Goal: Task Accomplishment & Management: Manage account settings

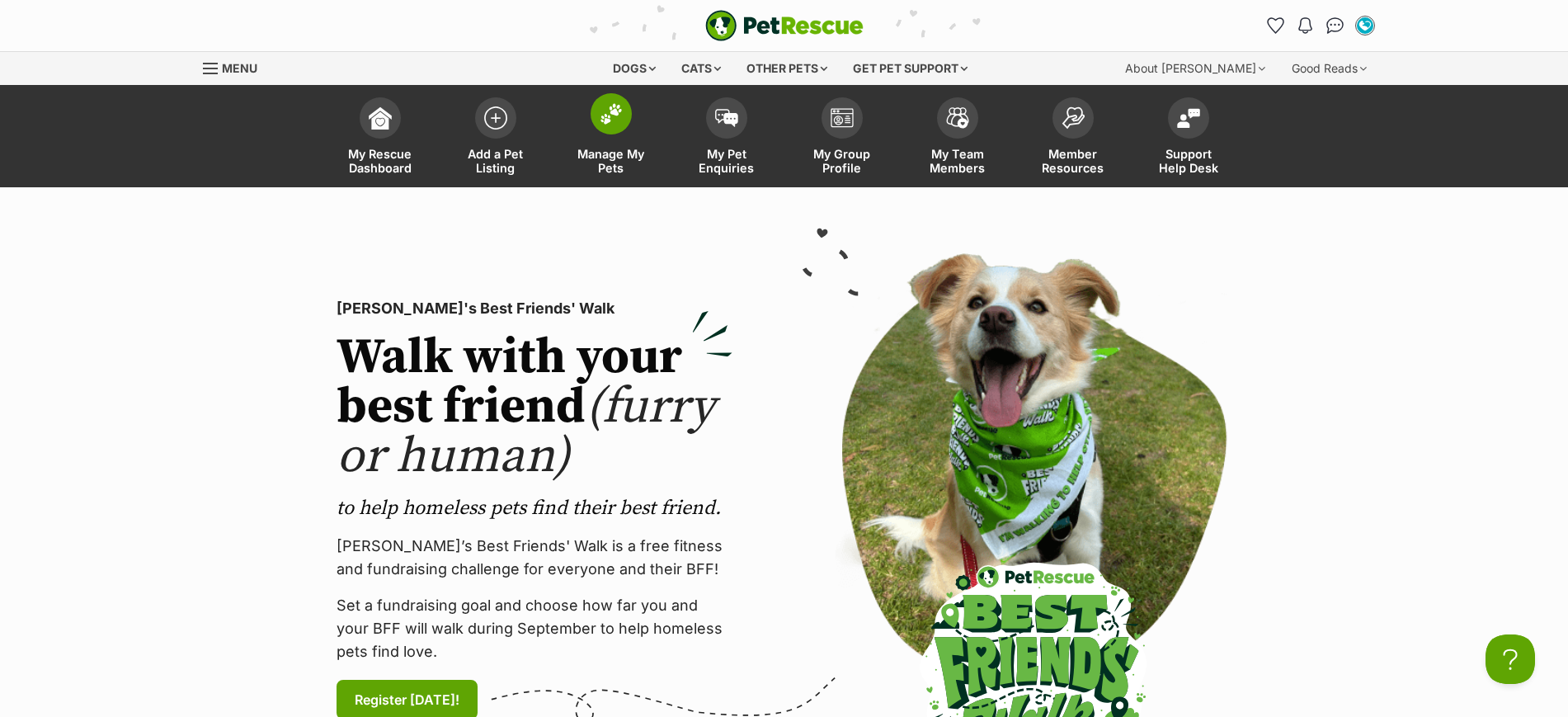
click at [617, 117] on img at bounding box center [610, 113] width 23 height 21
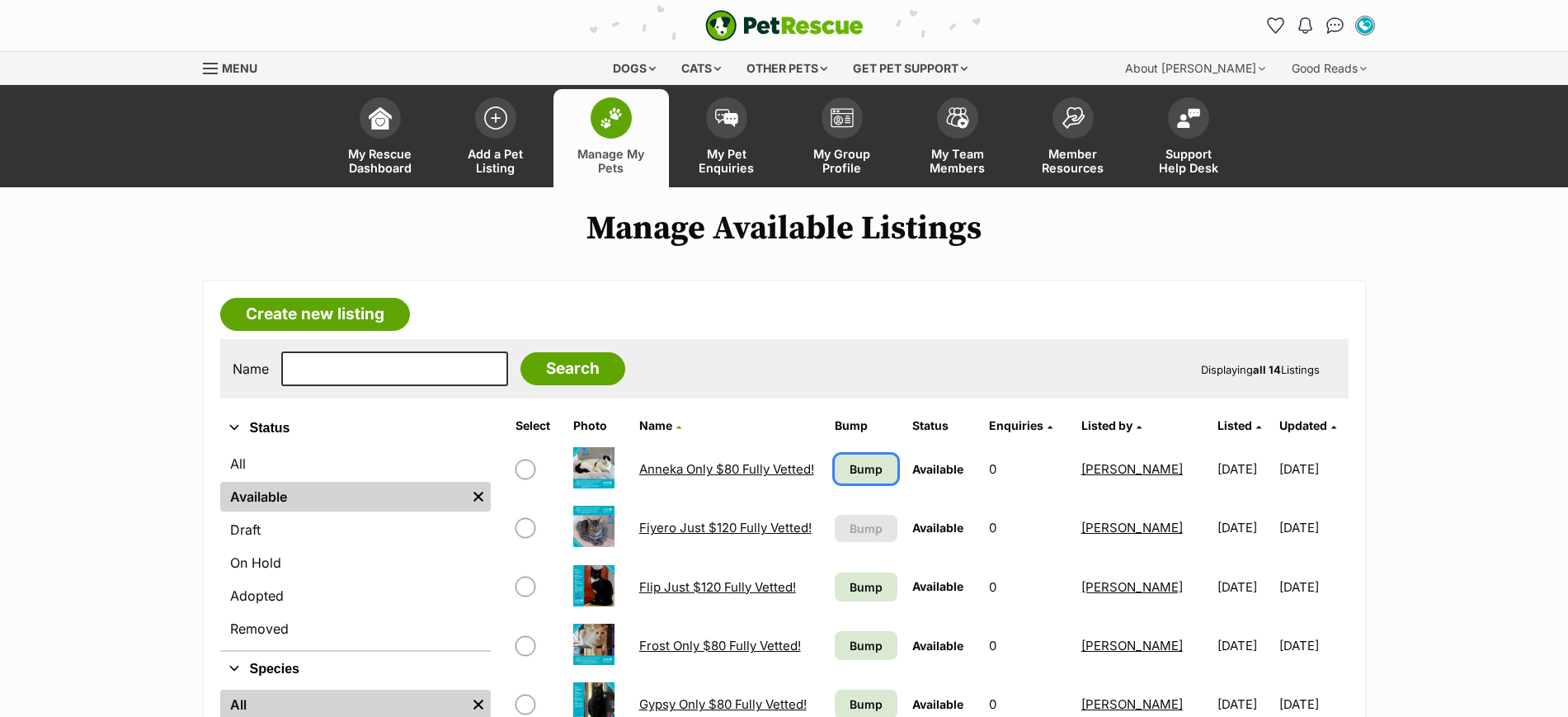
click at [865, 468] on span "Bump" at bounding box center [866, 469] width 33 height 18
click at [851, 592] on span "Bump" at bounding box center [866, 586] width 33 height 18
click at [849, 651] on span "Bump" at bounding box center [866, 645] width 33 height 18
click at [849, 699] on span "Bump" at bounding box center [866, 704] width 33 height 18
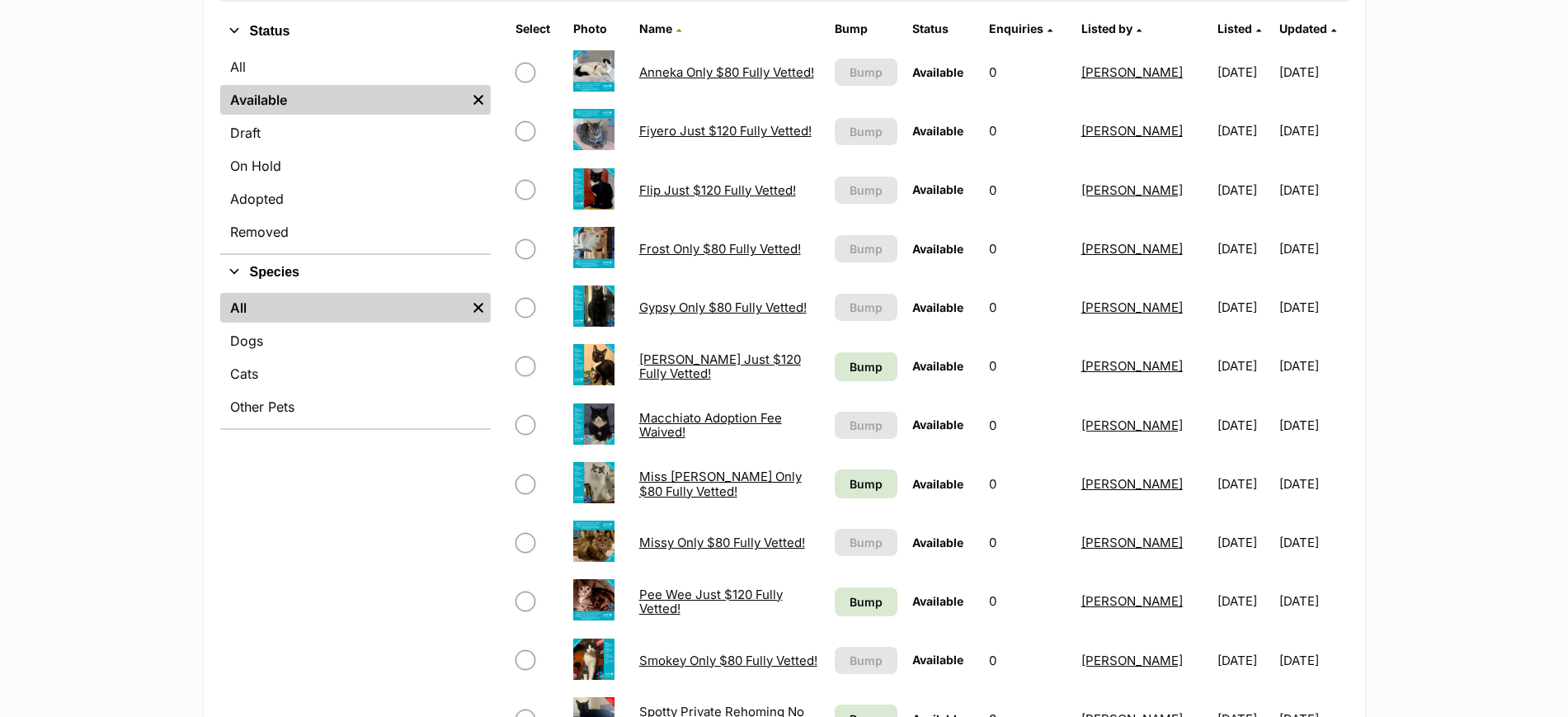
scroll to position [398, 0]
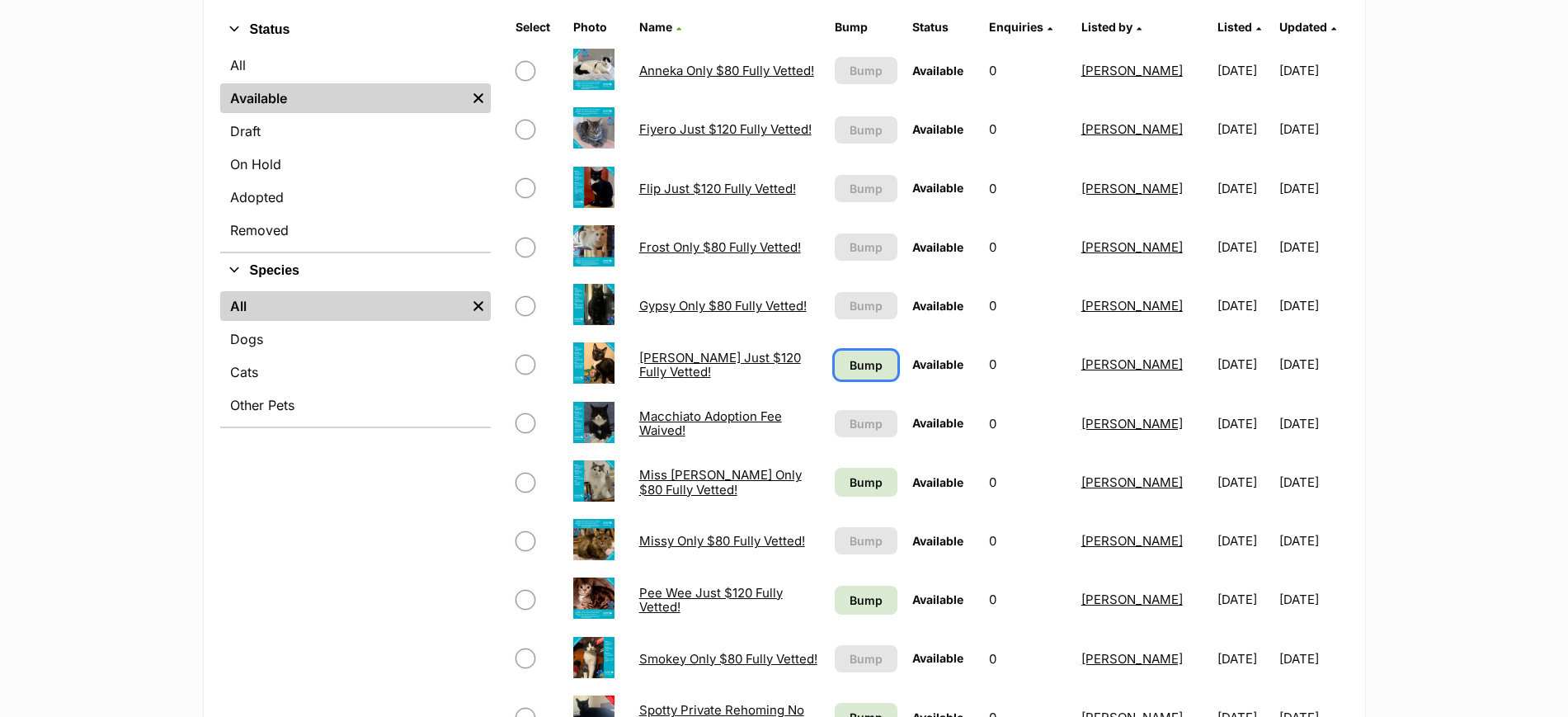
click at [861, 360] on span "Bump" at bounding box center [866, 365] width 33 height 18
click at [862, 485] on span "Bump" at bounding box center [866, 482] width 33 height 18
click at [863, 602] on span "Bump" at bounding box center [866, 599] width 33 height 18
click at [844, 706] on link "Bump" at bounding box center [866, 717] width 63 height 29
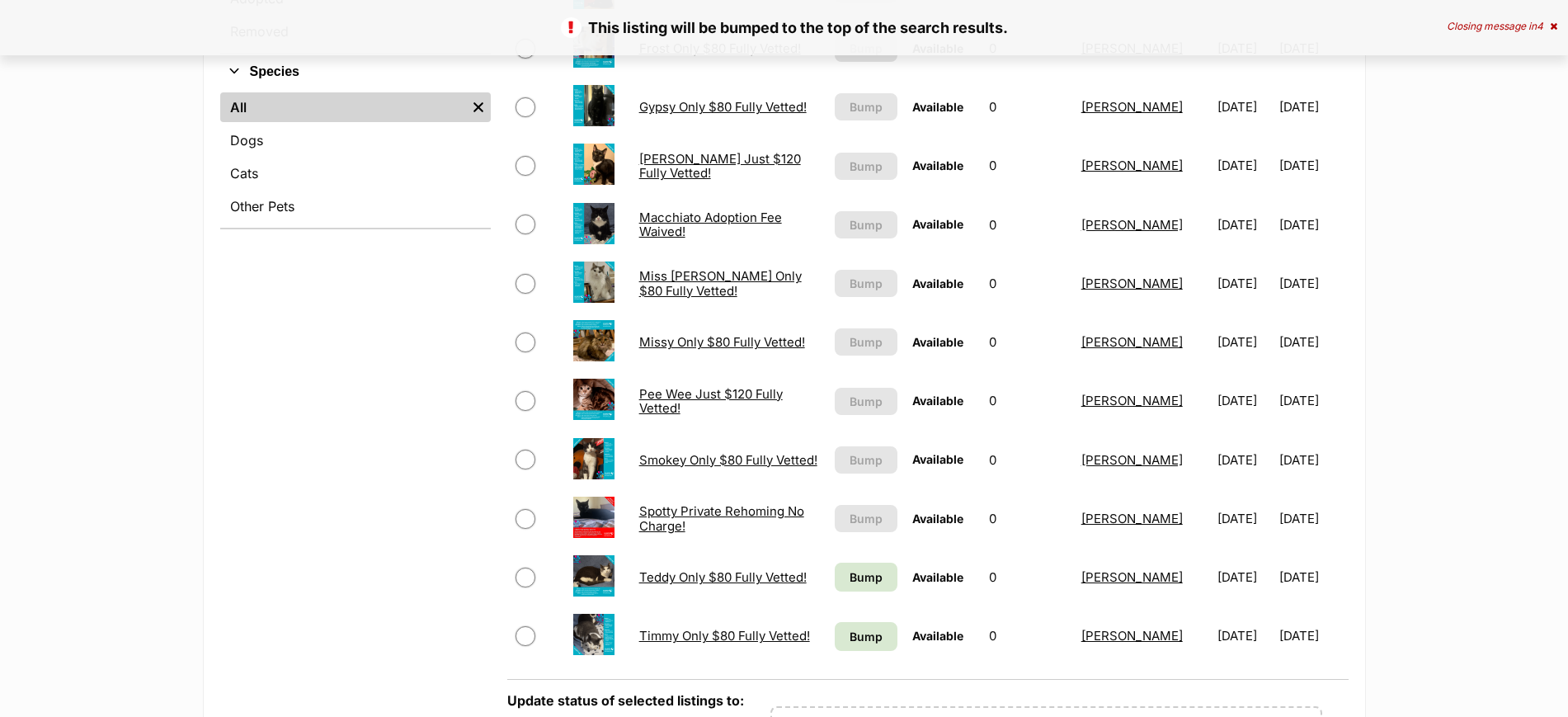
scroll to position [659, 0]
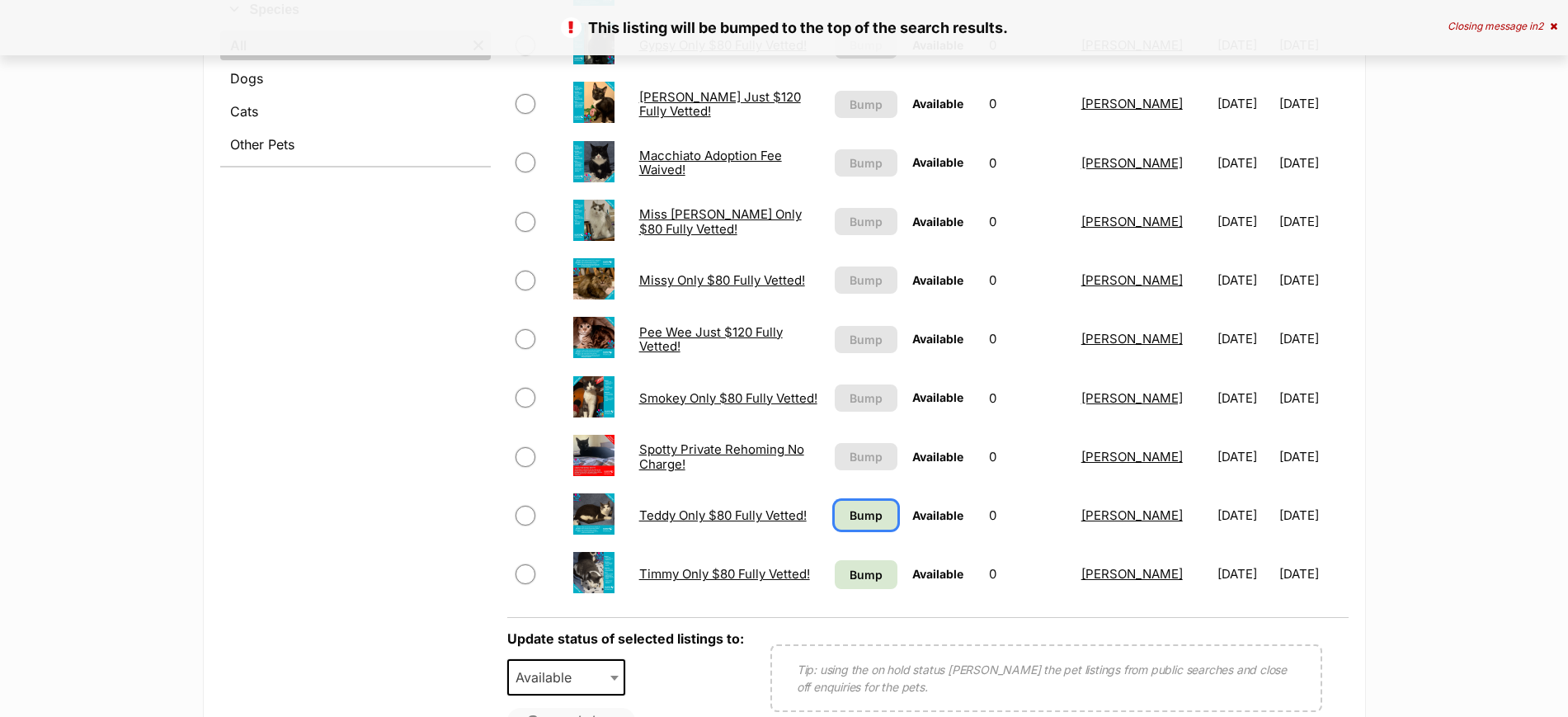
click at [855, 522] on span "Bump" at bounding box center [866, 515] width 33 height 18
click at [855, 585] on link "Bump" at bounding box center [866, 574] width 63 height 29
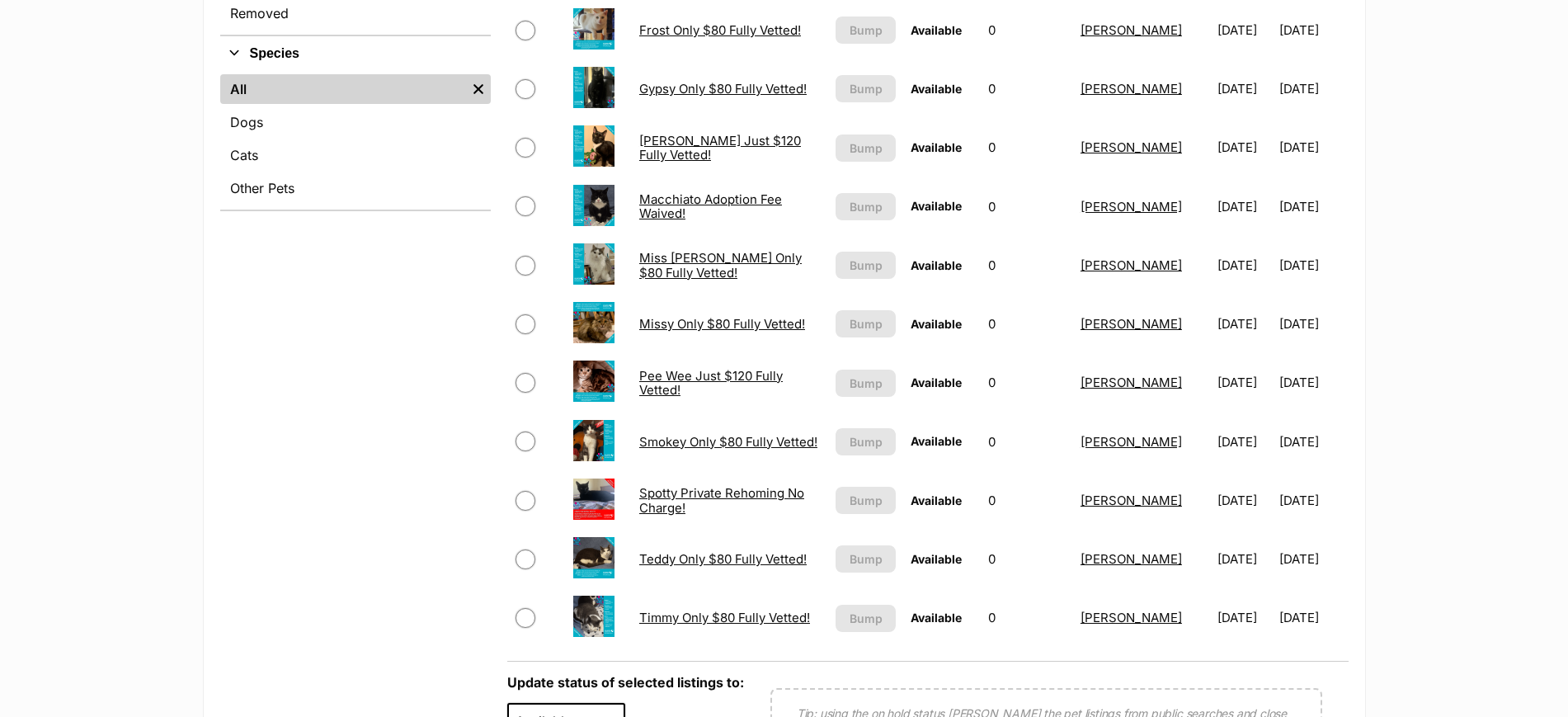
scroll to position [622, 0]
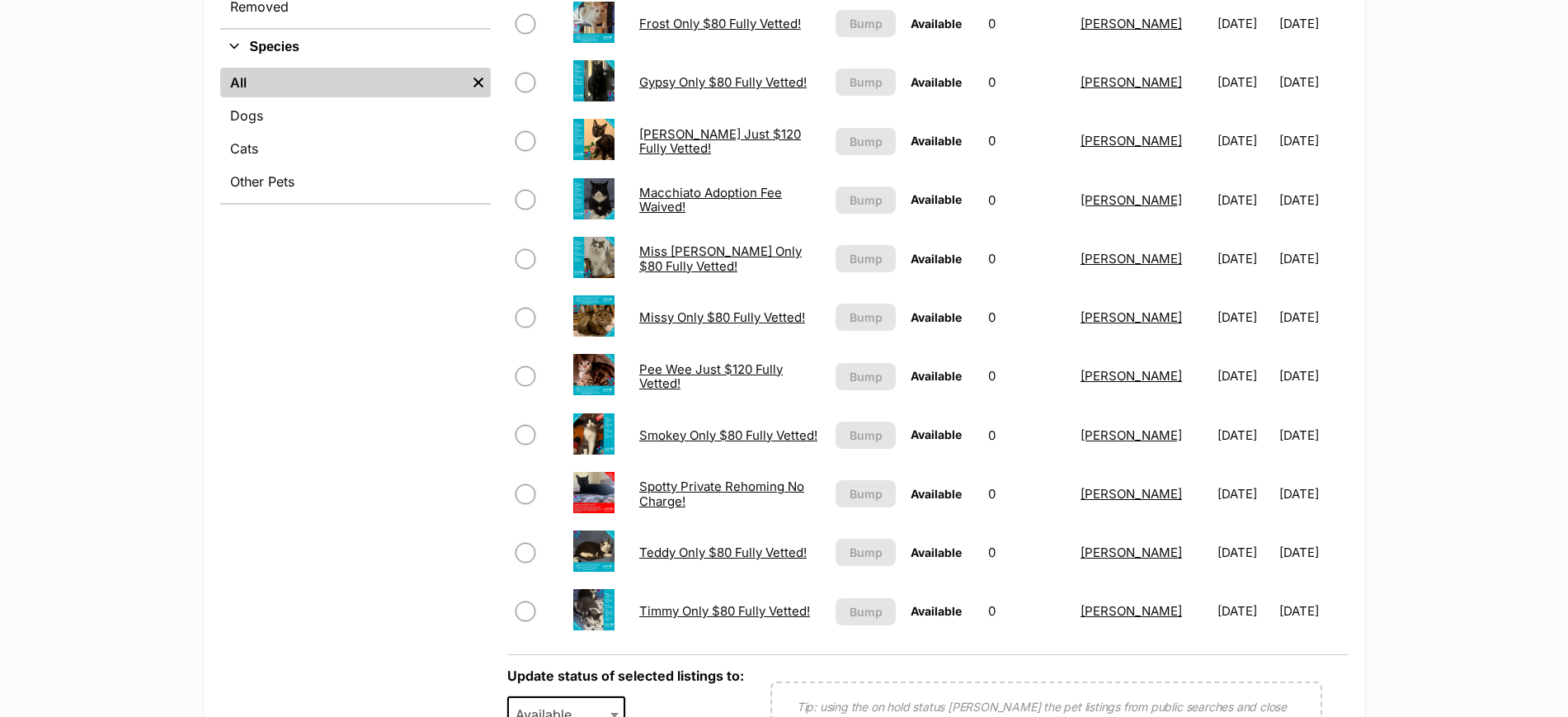
click at [523, 371] on input "checkbox" at bounding box center [525, 375] width 19 height 19
checkbox input "true"
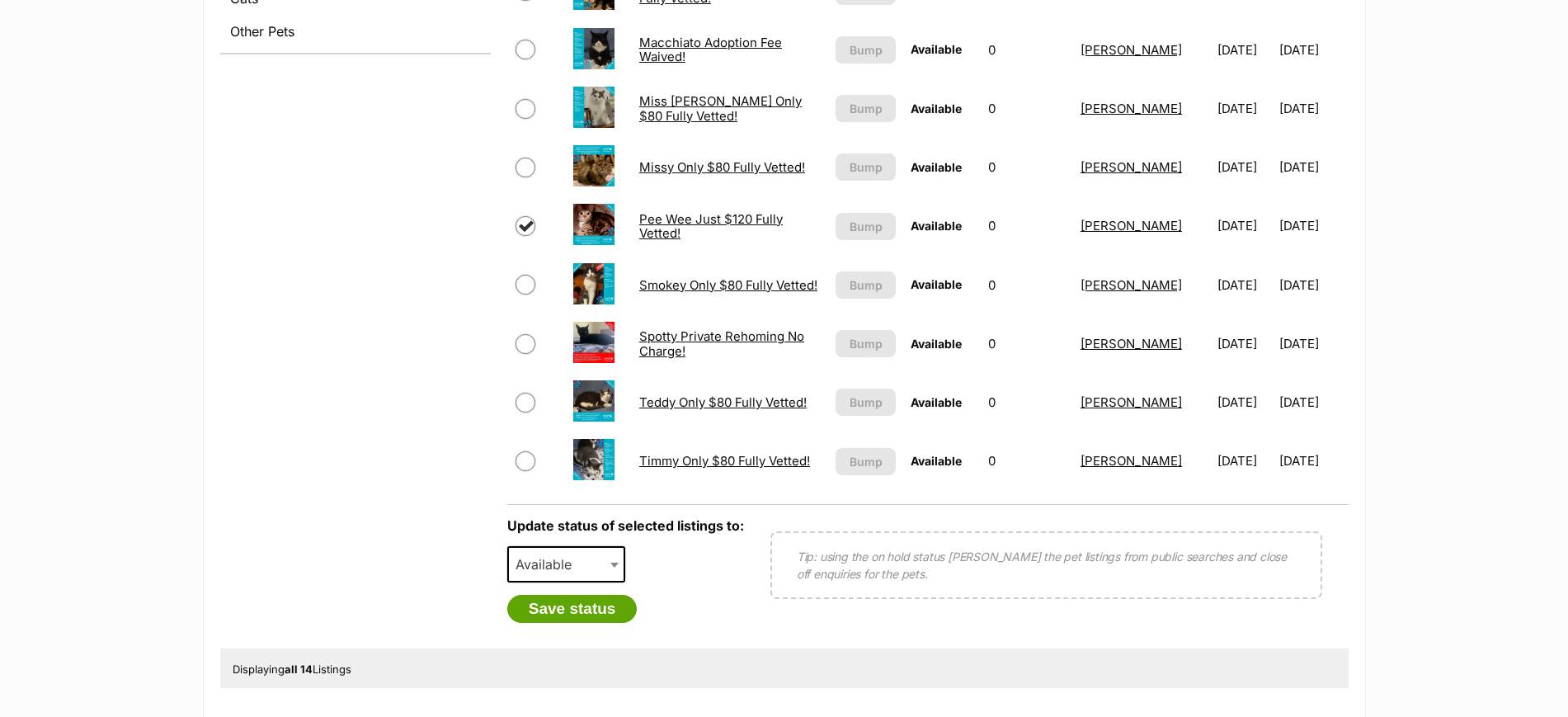
scroll to position [774, 0]
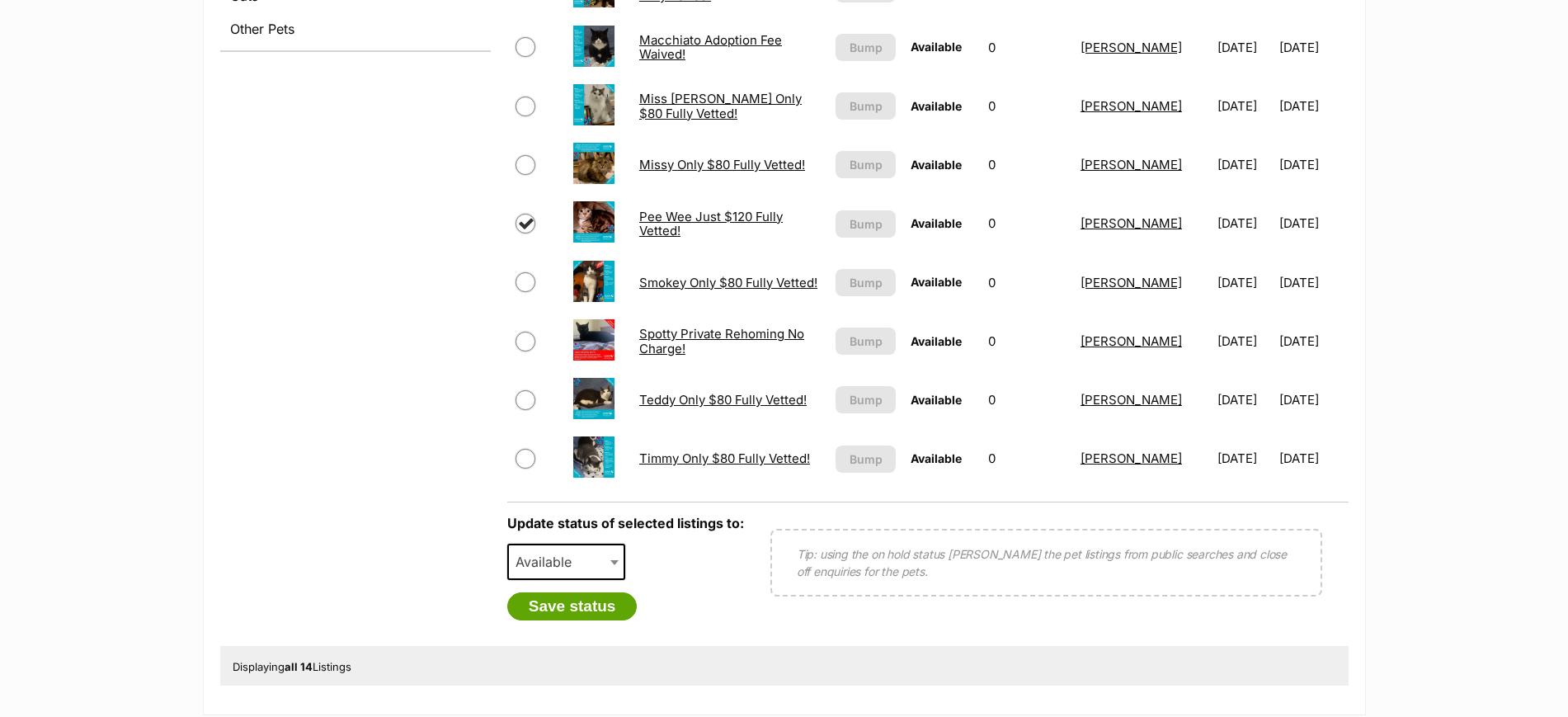
click at [564, 557] on span "Available" at bounding box center [547, 561] width 79 height 23
select select "rehomed"
click at [593, 606] on button "Save status" at bounding box center [572, 606] width 131 height 28
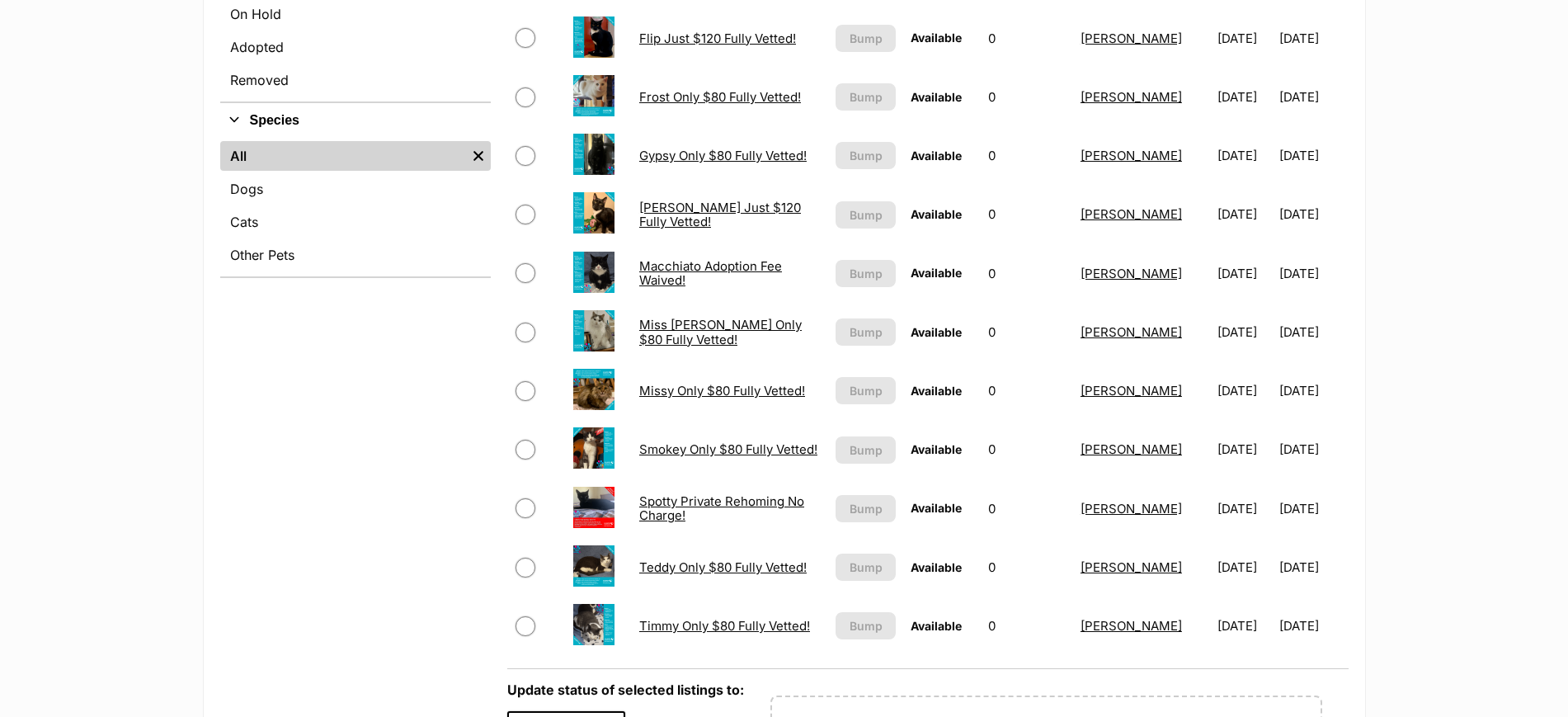
scroll to position [547, 0]
click at [522, 34] on input "checkbox" at bounding box center [525, 38] width 19 height 19
checkbox input "true"
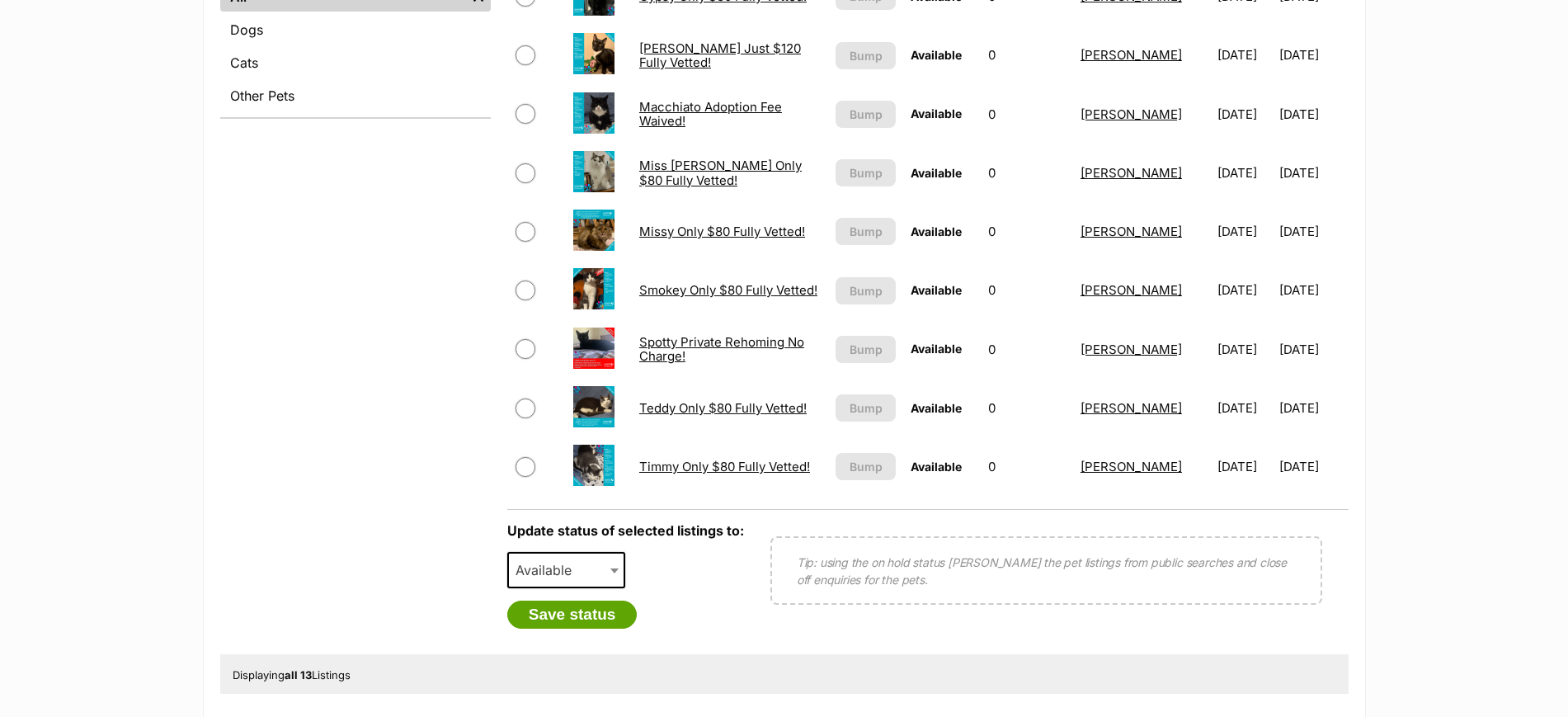
scroll to position [712, 0]
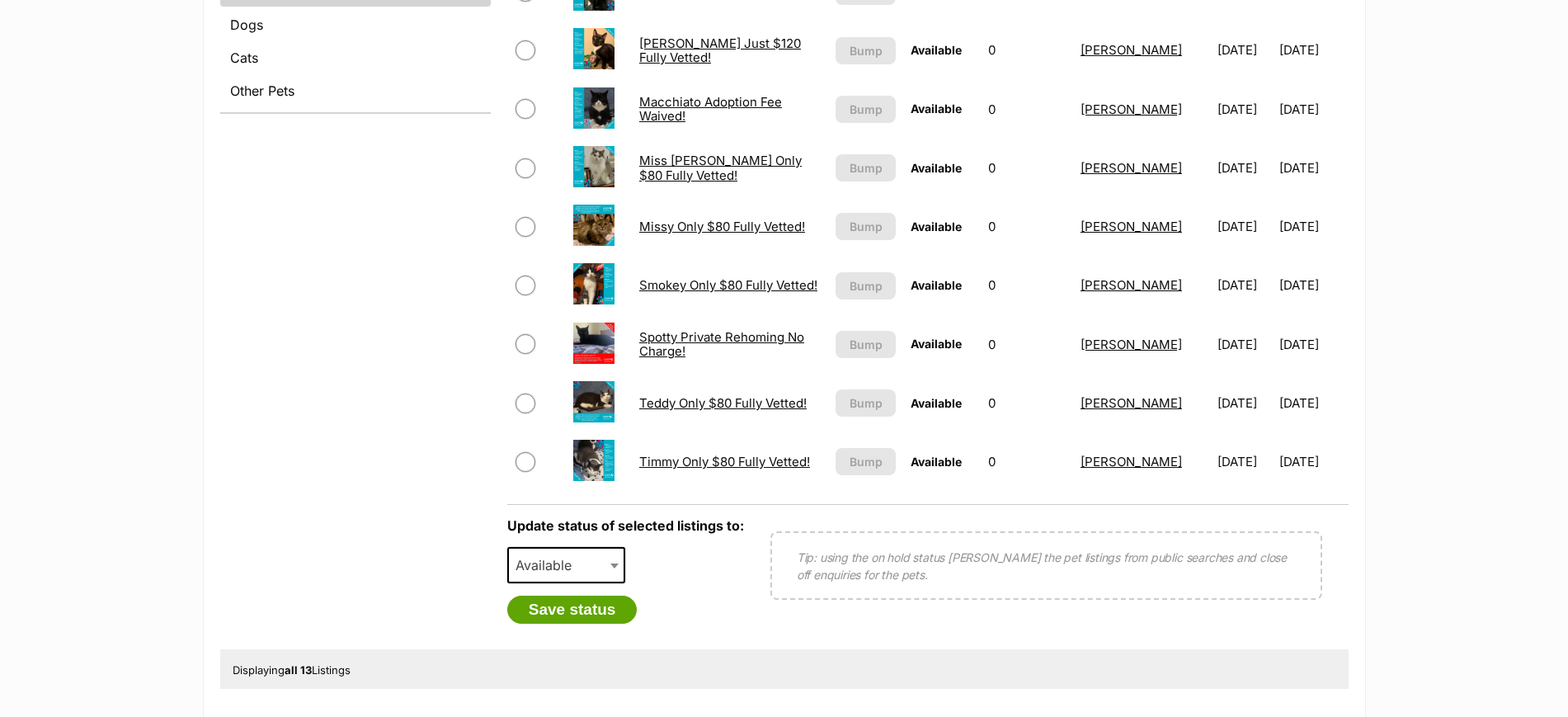
click at [561, 566] on span "Available" at bounding box center [547, 564] width 79 height 23
select select "rehomed"
click at [567, 608] on button "Save status" at bounding box center [572, 610] width 131 height 28
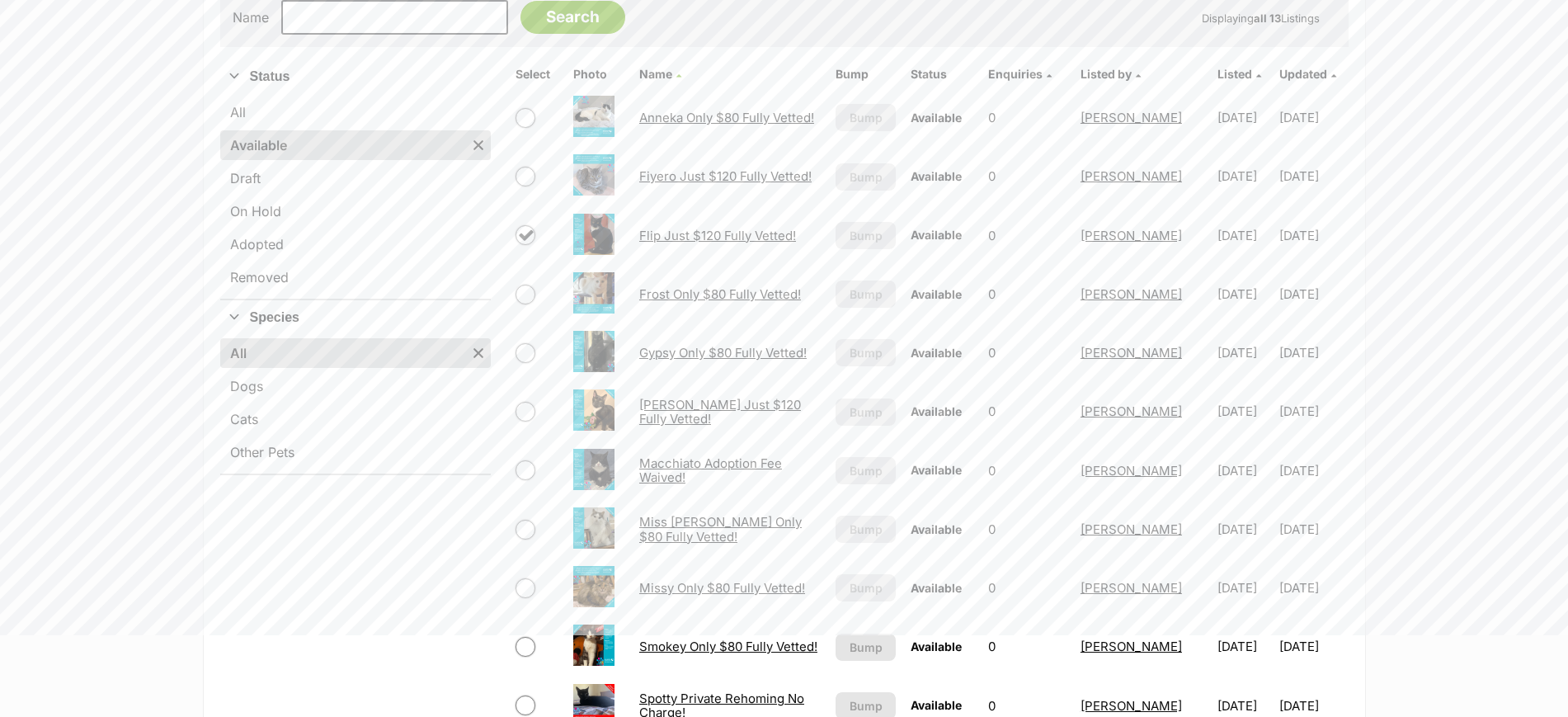
scroll to position [350, 0]
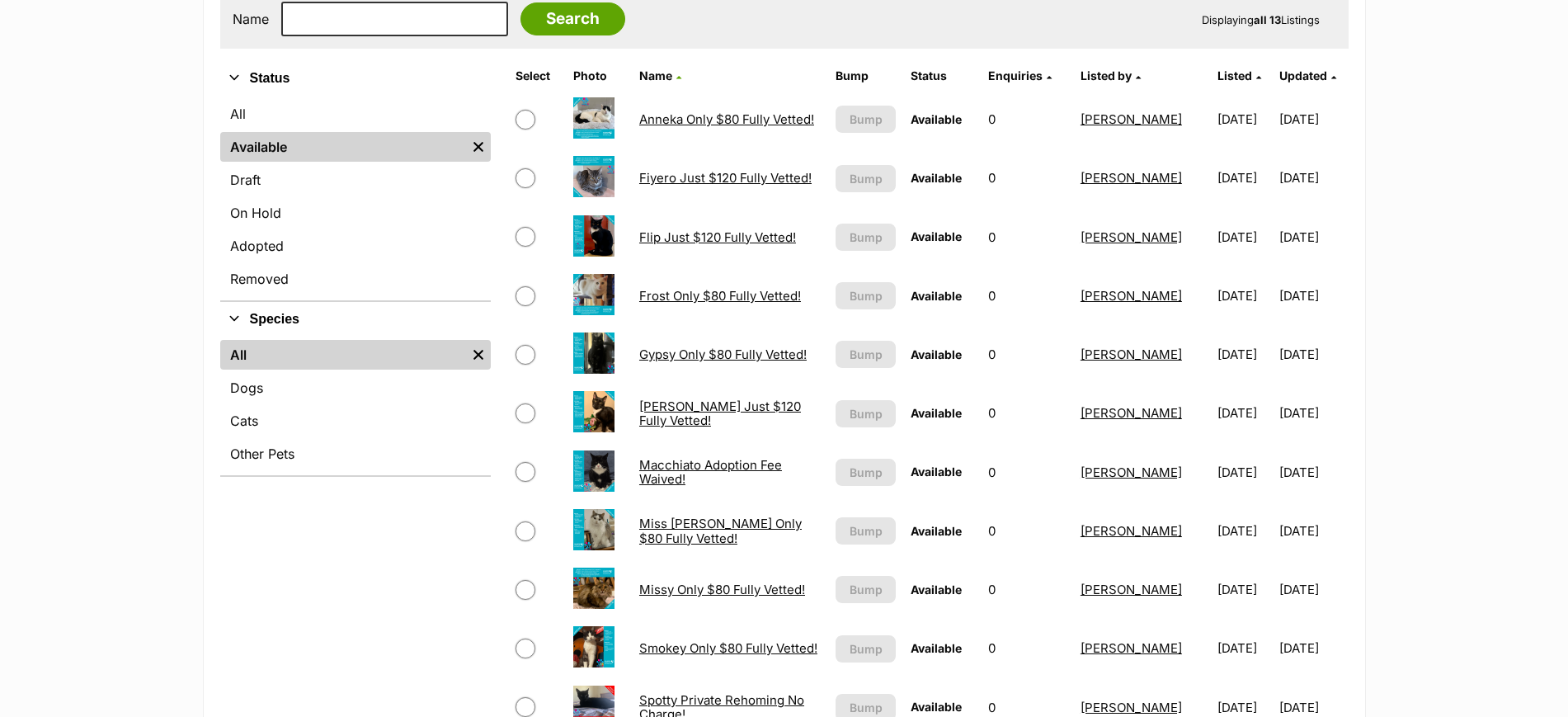
click at [584, 237] on img at bounding box center [594, 235] width 42 height 42
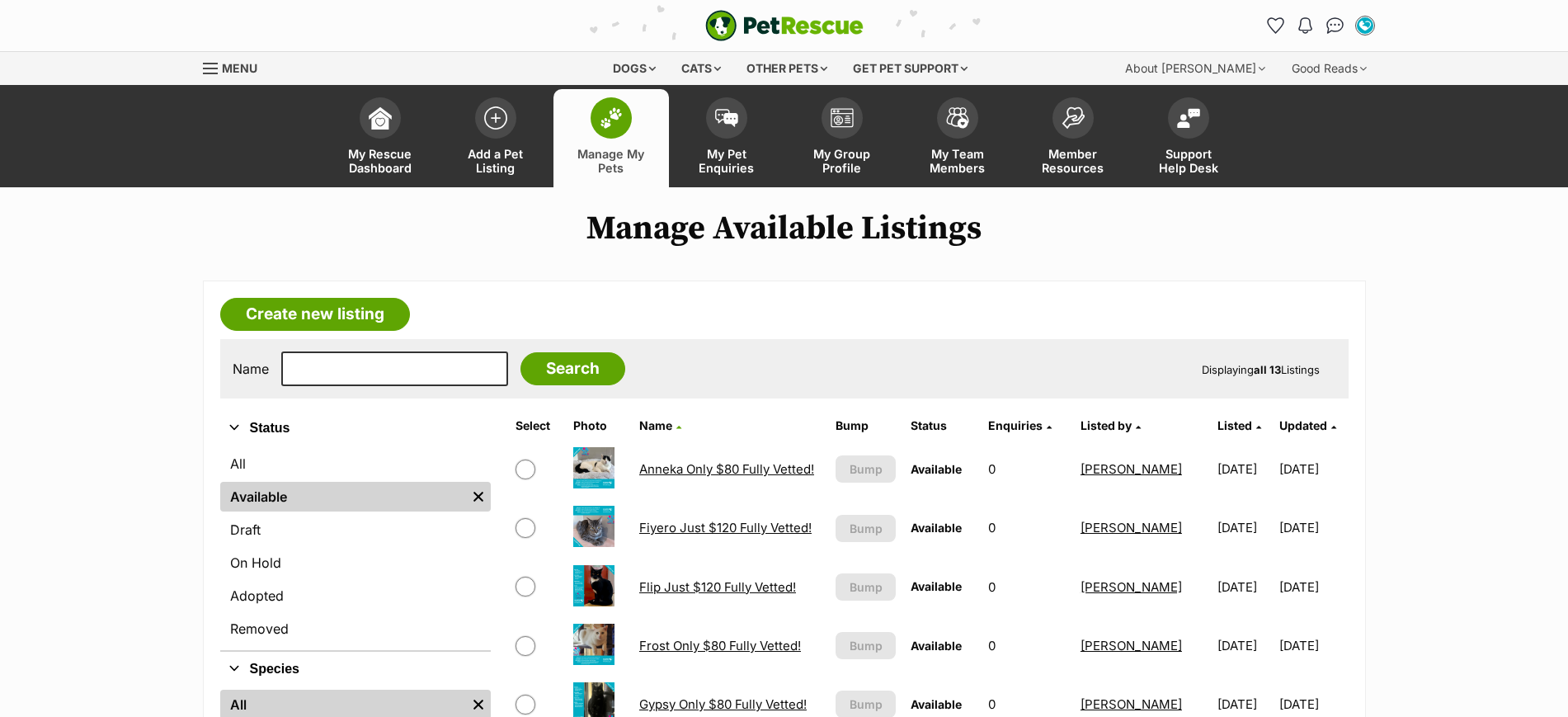
click at [671, 579] on link "Flip Just $120 Fully Vetted!" at bounding box center [717, 586] width 157 height 16
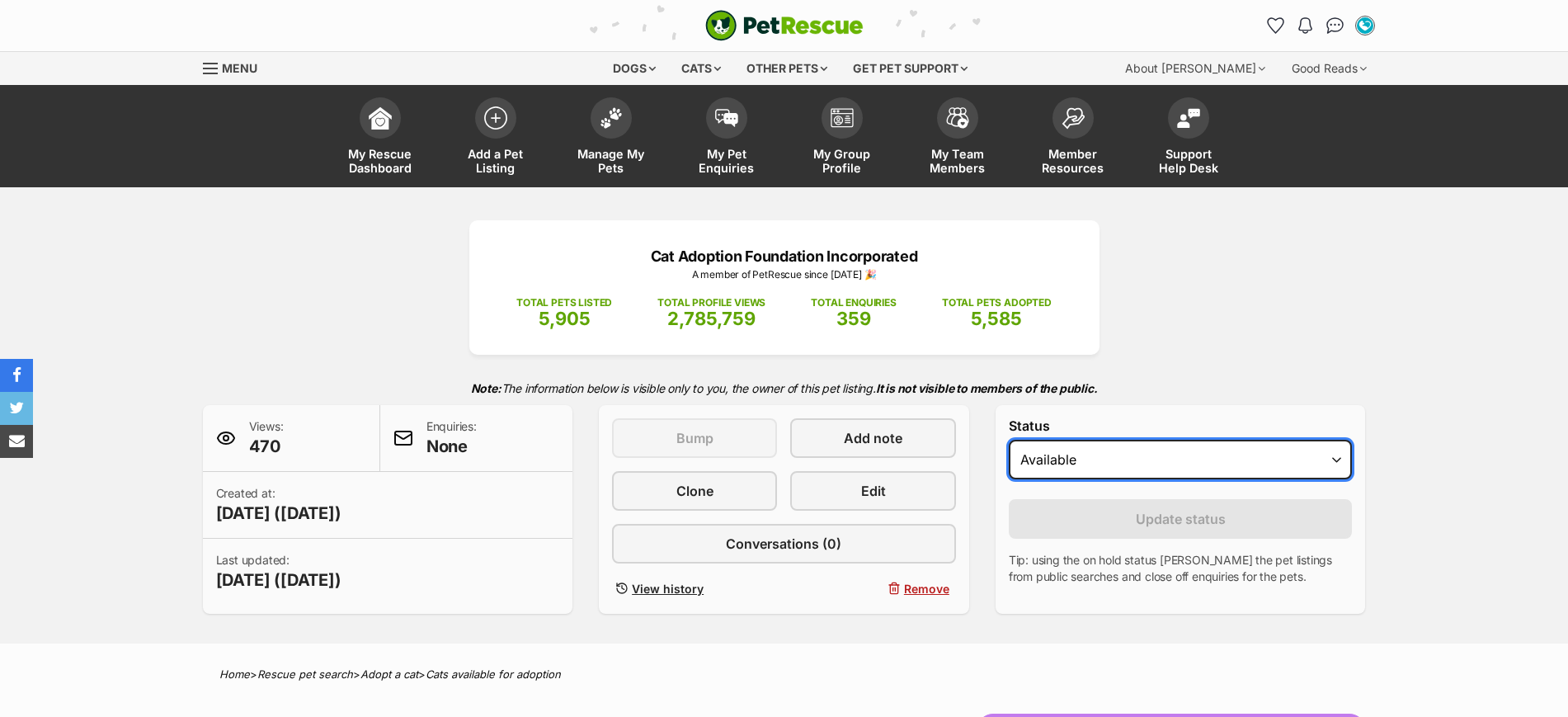
click at [1089, 466] on select "Draft Available On hold Adopted" at bounding box center [1180, 459] width 344 height 40
select select "rehomed"
click at [1009, 440] on select "Draft Available On hold Adopted" at bounding box center [1180, 459] width 344 height 40
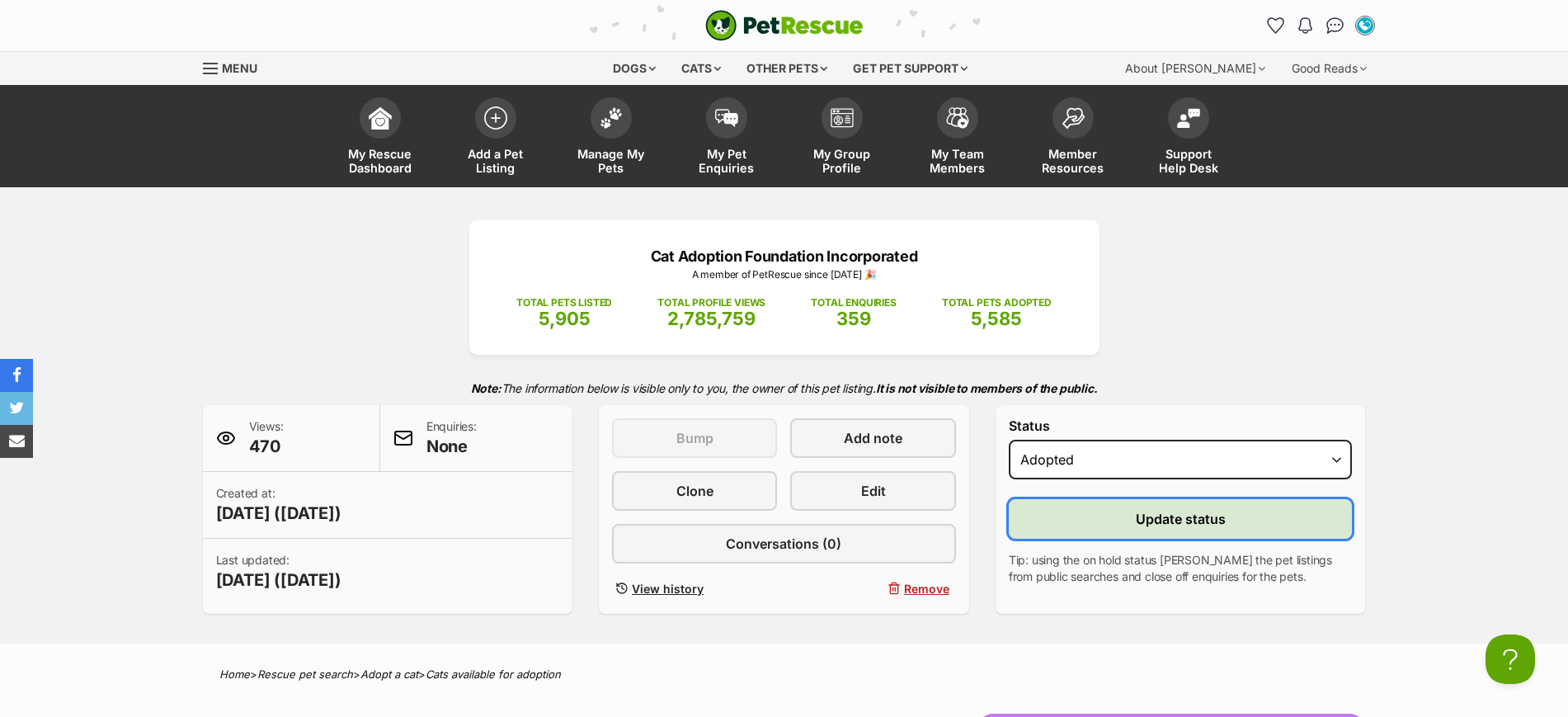
click at [1103, 502] on button "Update status" at bounding box center [1180, 519] width 344 height 40
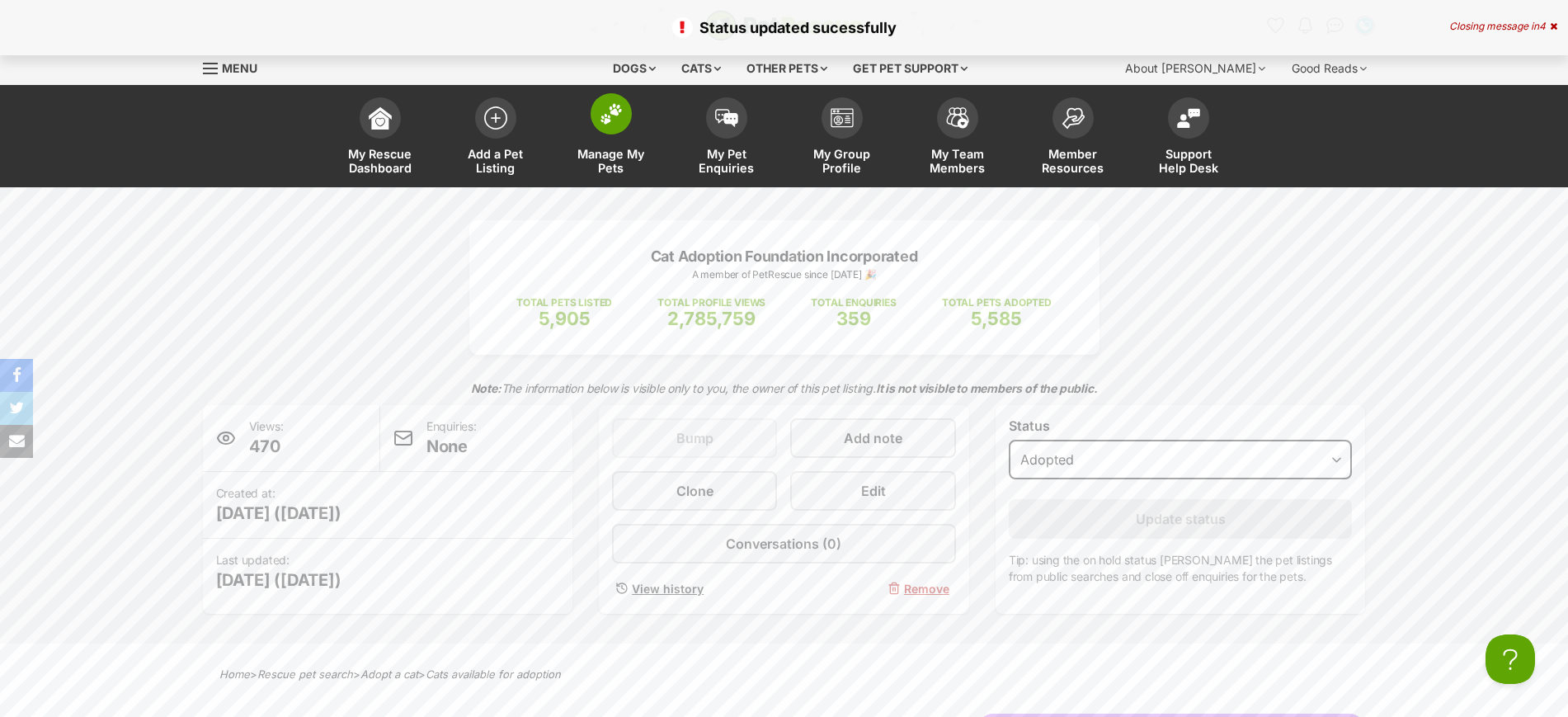
click at [611, 114] on img at bounding box center [610, 113] width 23 height 21
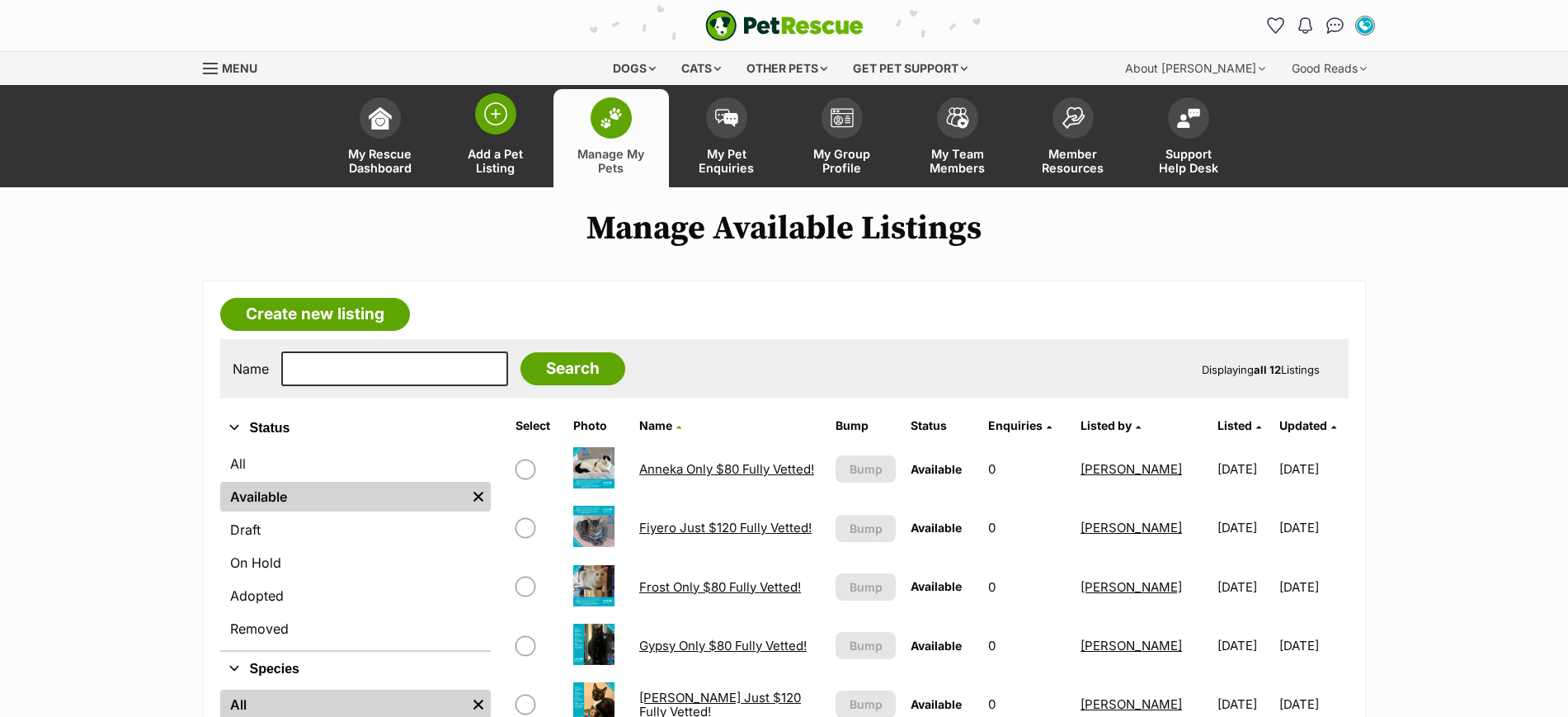
click at [489, 110] on img at bounding box center [495, 113] width 23 height 23
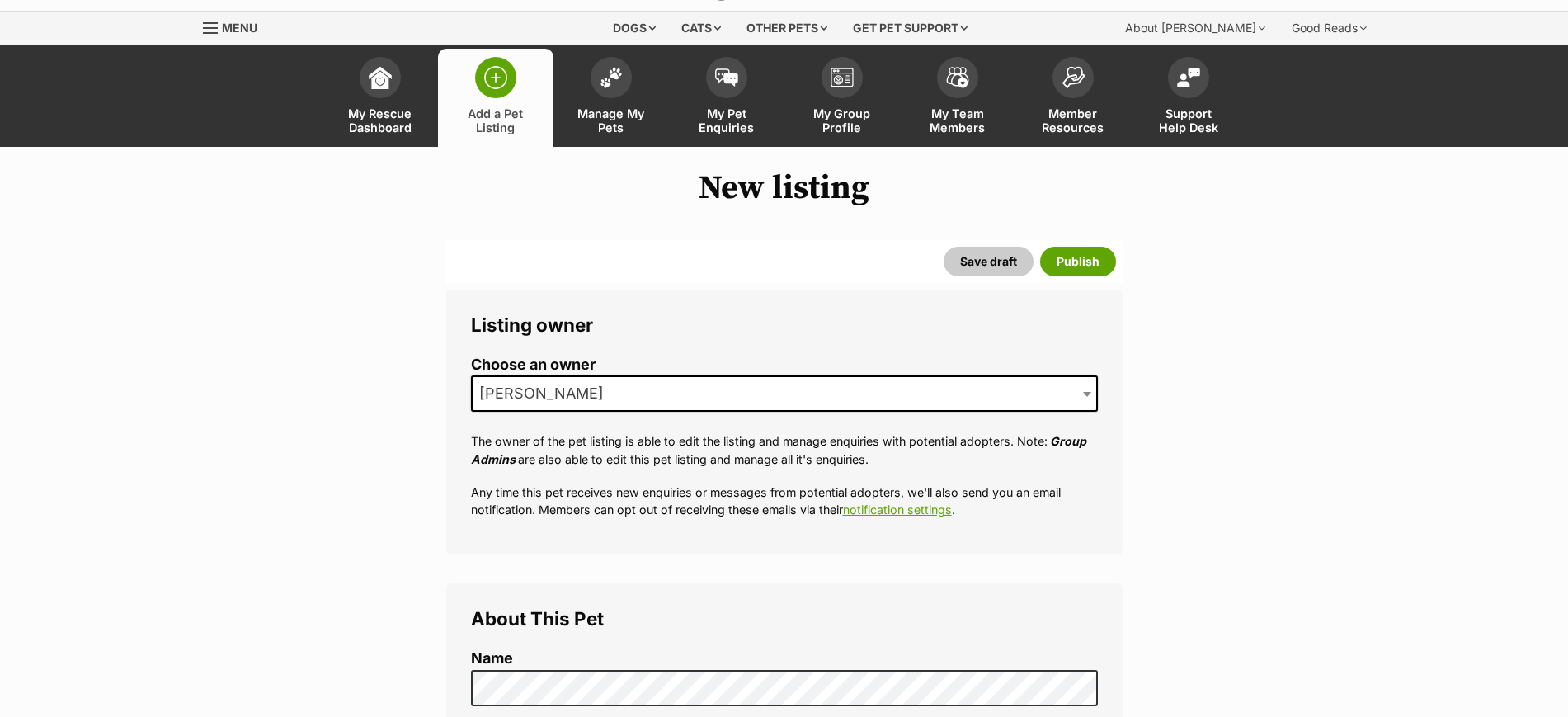
scroll to position [40, 0]
